Goal: Information Seeking & Learning: Learn about a topic

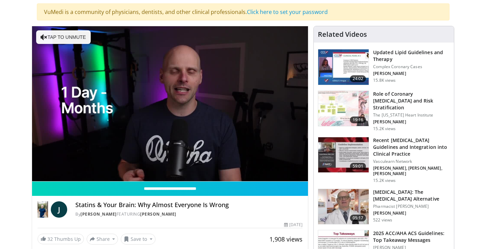
scroll to position [63, 0]
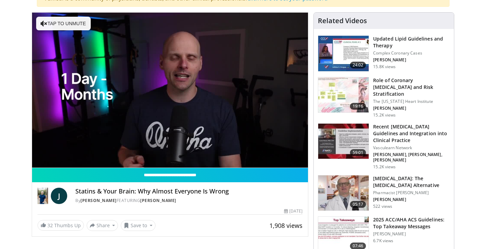
click at [87, 189] on h4 "Statins & Your Brain: Why Almost Everyone Is Wrong" at bounding box center [188, 191] width 227 height 7
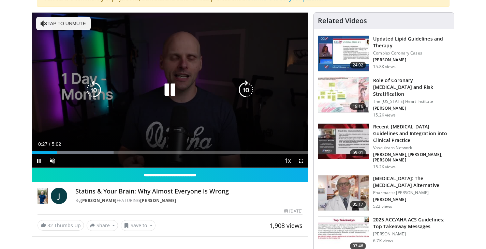
click at [46, 23] on icon "Video Player" at bounding box center [44, 23] width 7 height 7
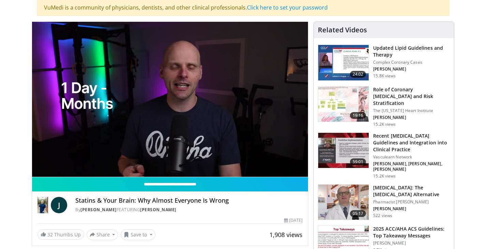
scroll to position [50, 0]
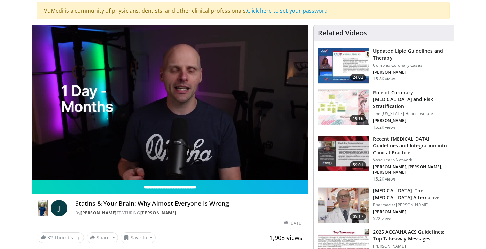
click at [399, 136] on h3 "Recent [MEDICAL_DATA] Guidelines and Integration into Clinical Practice" at bounding box center [411, 146] width 77 height 20
click at [386, 139] on h3 "Recent [MEDICAL_DATA] Guidelines and Integration into Clinical Practice" at bounding box center [411, 146] width 77 height 20
